Goal: Find specific page/section: Find specific page/section

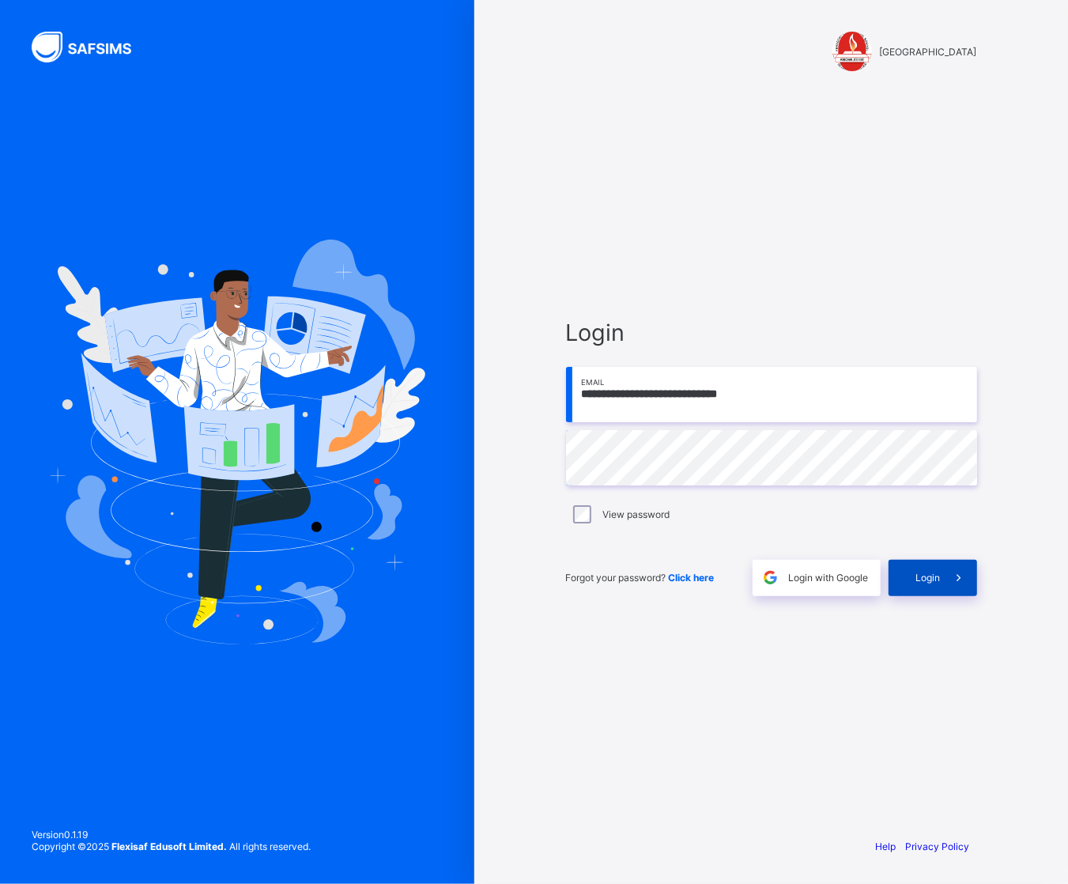
click at [920, 583] on span "Login" at bounding box center [928, 578] width 25 height 12
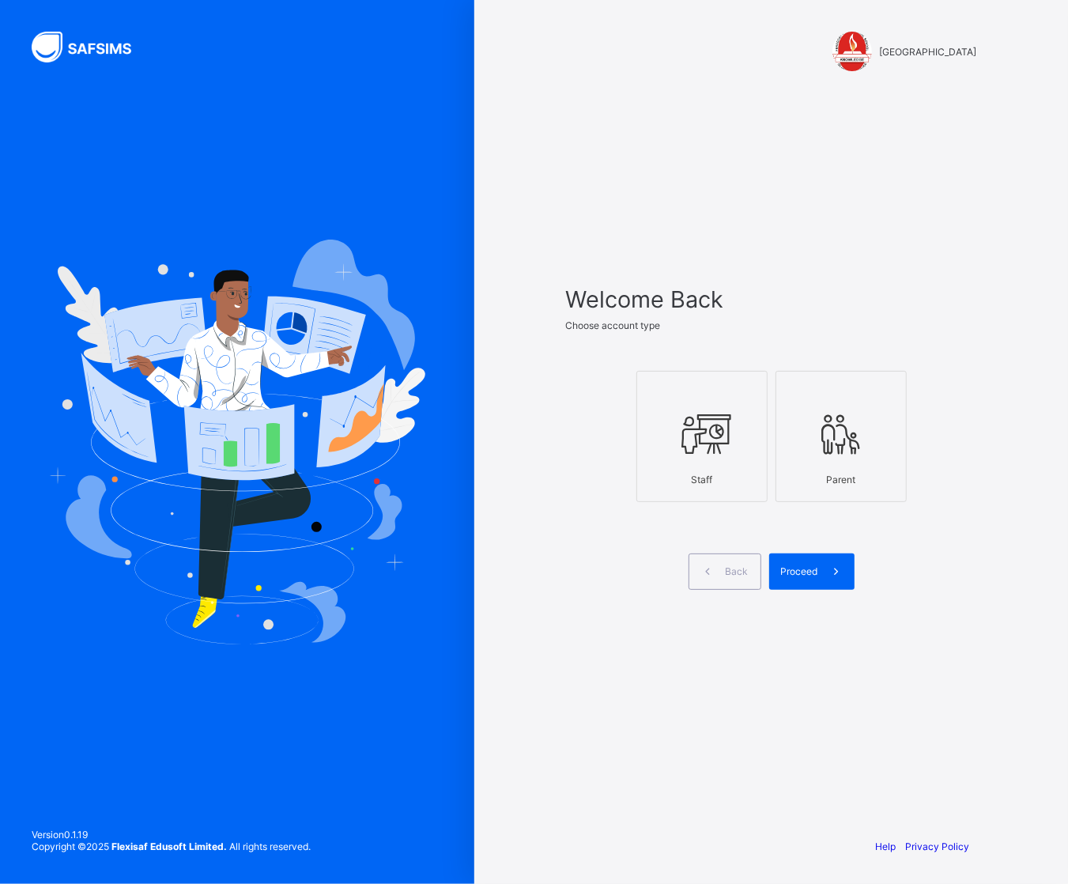
drag, startPoint x: 700, startPoint y: 448, endPoint x: 733, endPoint y: 476, distance: 42.6
click at [705, 452] on icon at bounding box center [701, 433] width 55 height 47
click at [824, 569] on span at bounding box center [836, 571] width 36 height 36
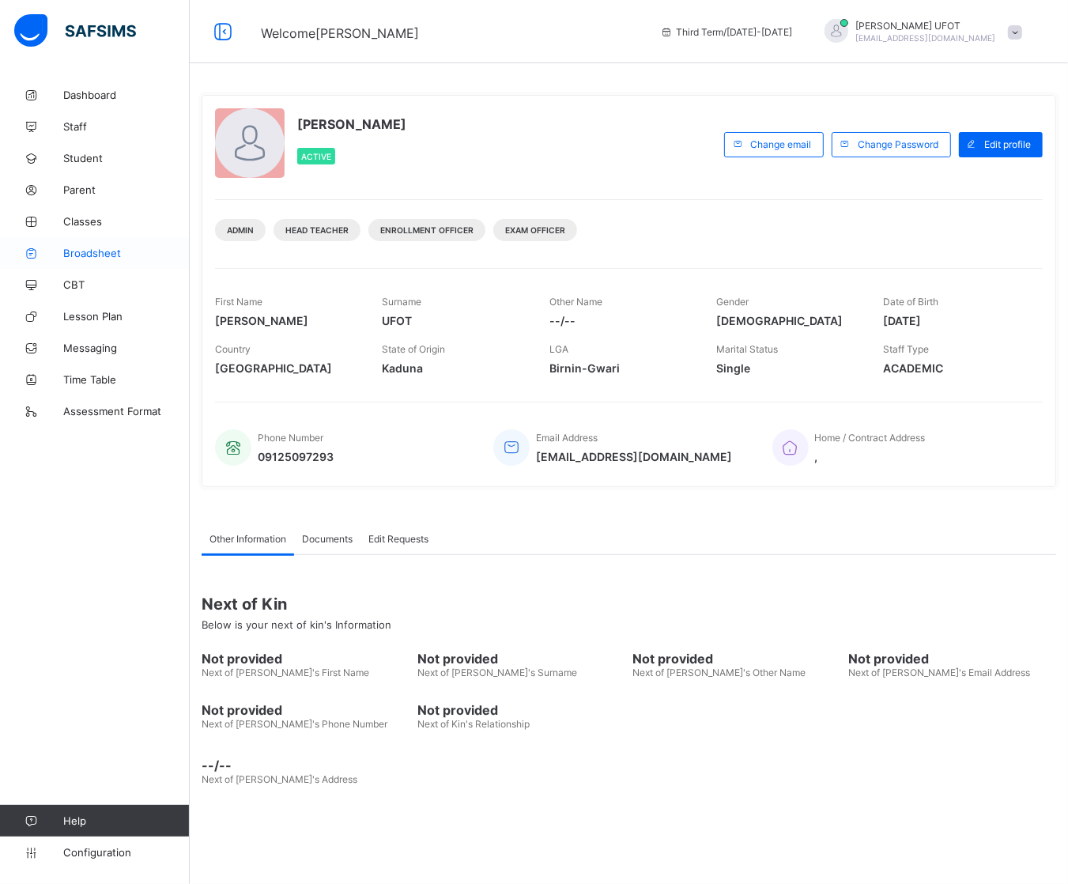
click at [113, 251] on span "Broadsheet" at bounding box center [126, 253] width 127 height 13
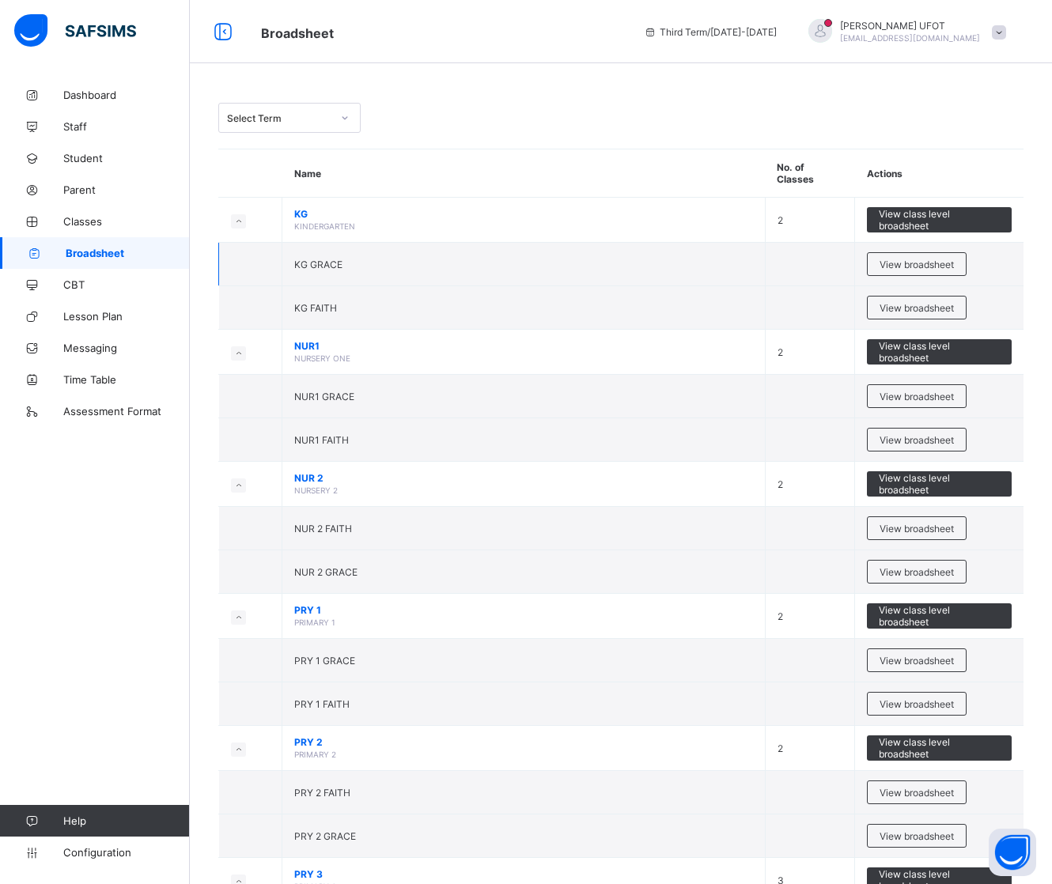
drag, startPoint x: 1009, startPoint y: 131, endPoint x: 1024, endPoint y: 259, distance: 128.2
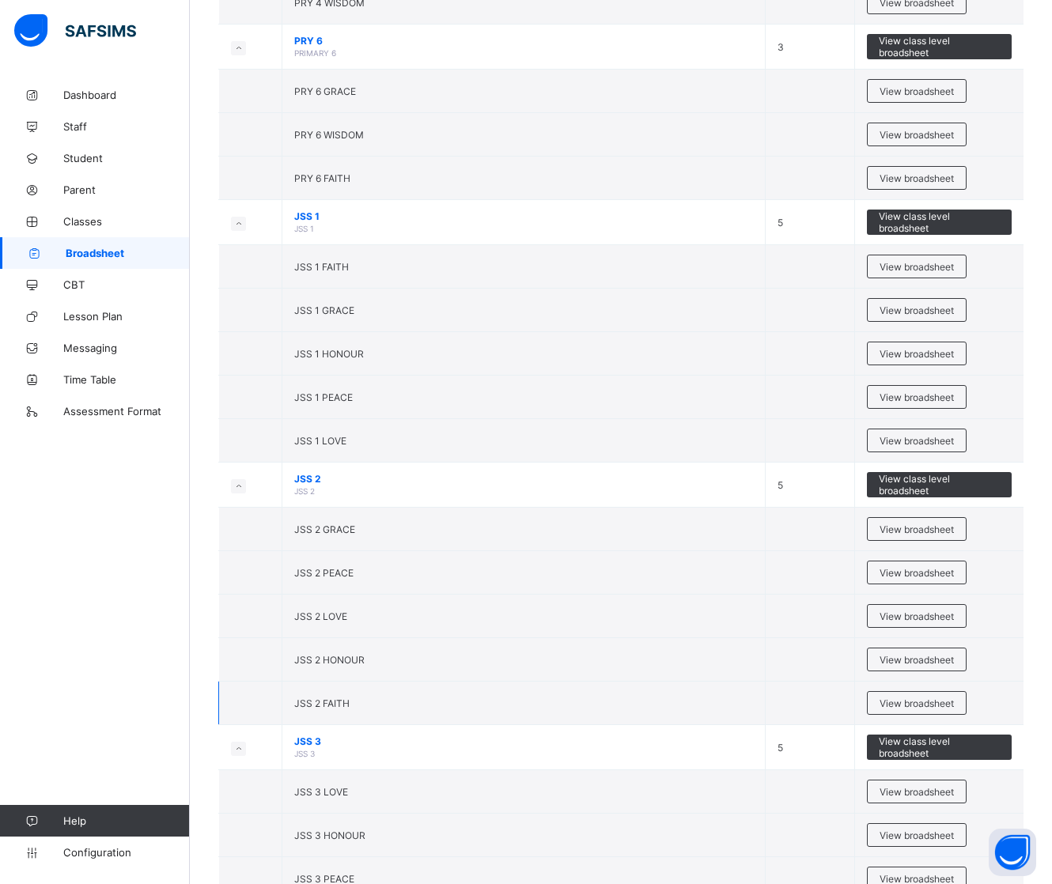
scroll to position [1482, 0]
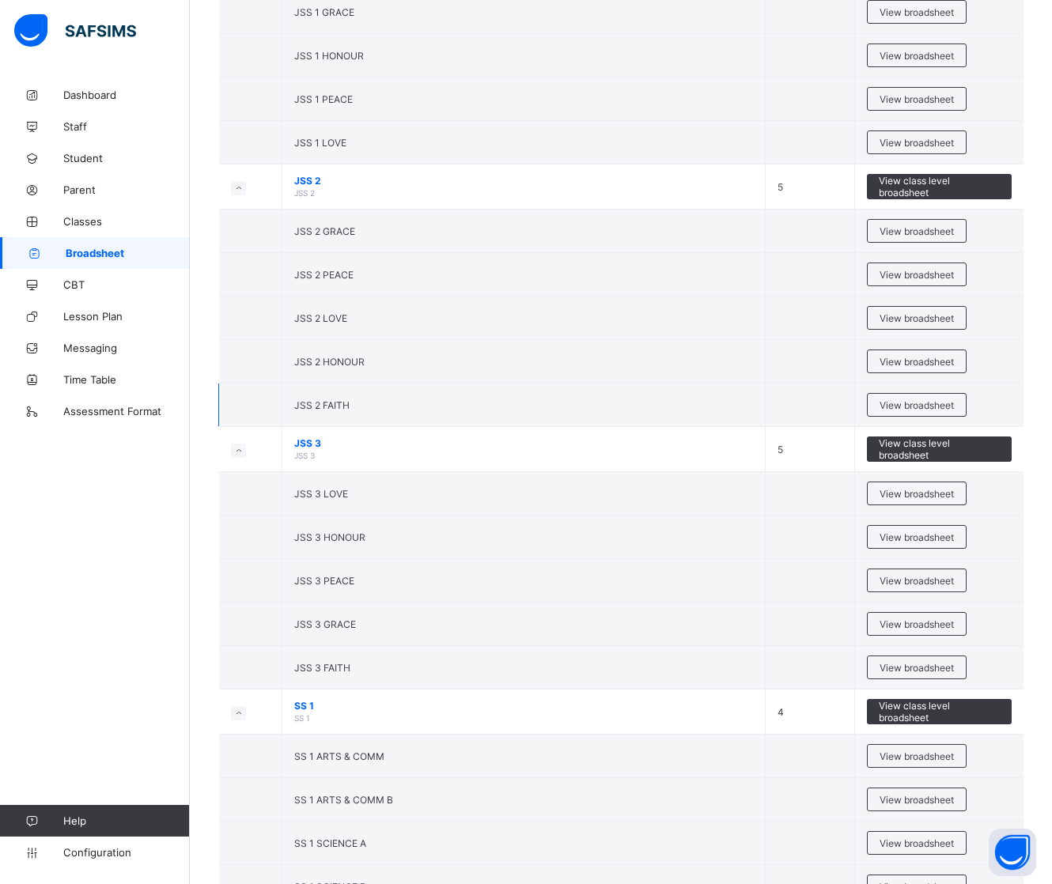
click at [258, 396] on td at bounding box center [250, 404] width 63 height 43
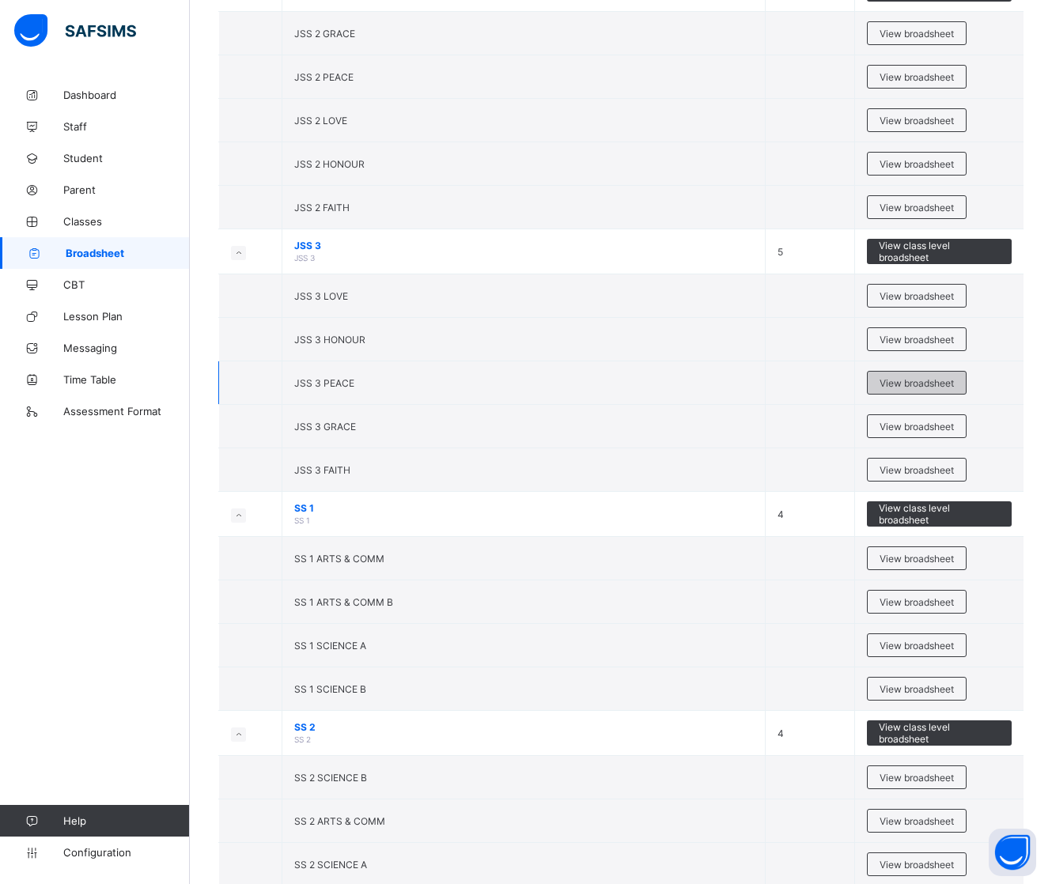
click at [953, 389] on span "View broadsheet" at bounding box center [916, 383] width 74 height 12
